Goal: Communication & Community: Answer question/provide support

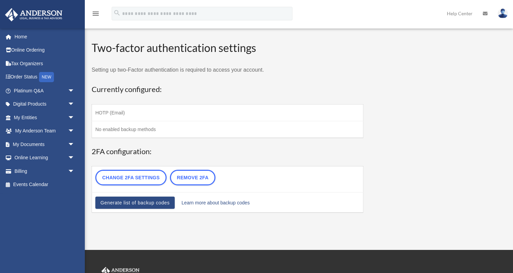
click at [71, 95] on span "arrow_drop_down" at bounding box center [75, 91] width 14 height 14
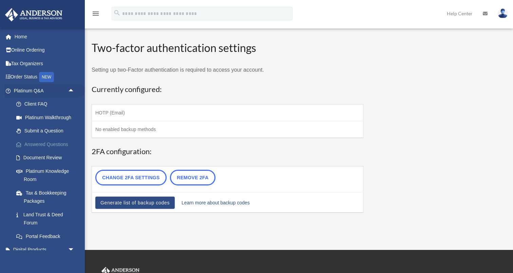
click at [45, 143] on link "Answered Questions" at bounding box center [47, 145] width 75 height 14
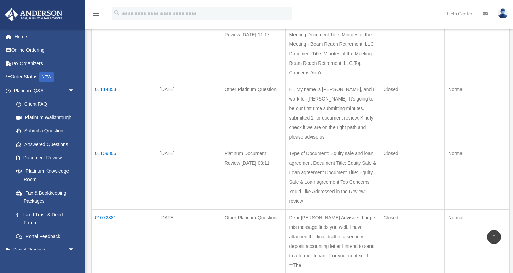
scroll to position [181, 0]
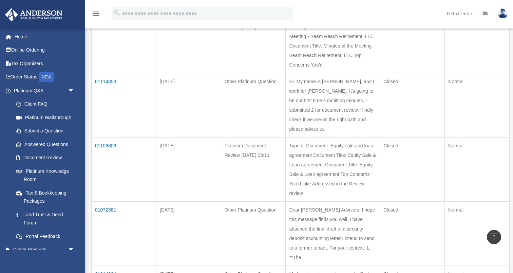
click at [106, 174] on td "01109806" at bounding box center [124, 170] width 65 height 64
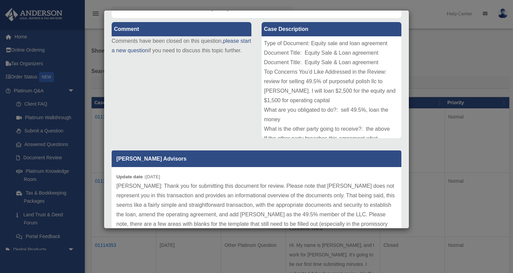
scroll to position [117, 0]
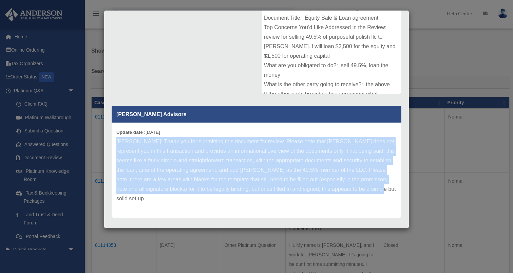
drag, startPoint x: 348, startPoint y: 190, endPoint x: 111, endPoint y: 138, distance: 242.3
click at [112, 138] on div "Update date : [DATE] [PERSON_NAME]: Thank you for submitting this document for …" at bounding box center [257, 170] width 290 height 95
copy p "[PERSON_NAME]: Thank you for submitting this document for review. Please note t…"
